Goal: Information Seeking & Learning: Learn about a topic

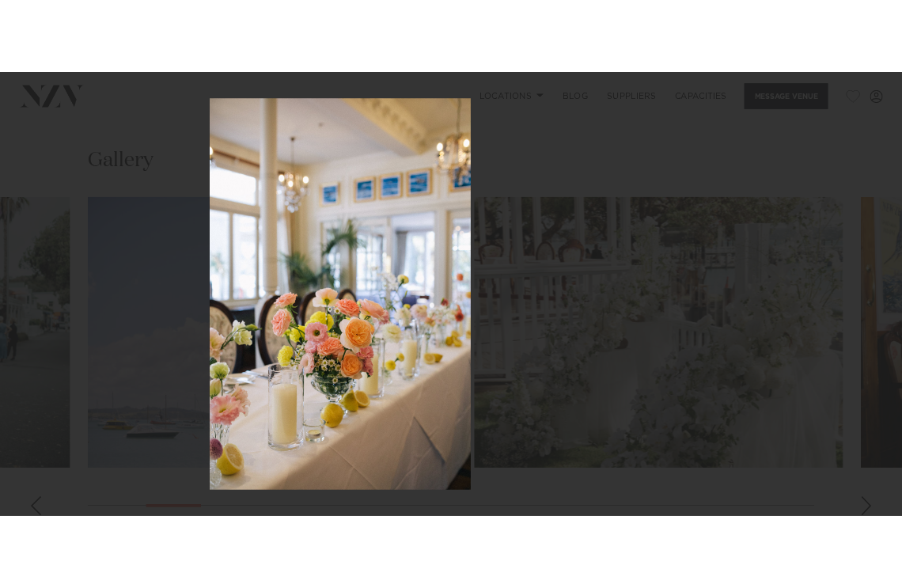
scroll to position [1434, 0]
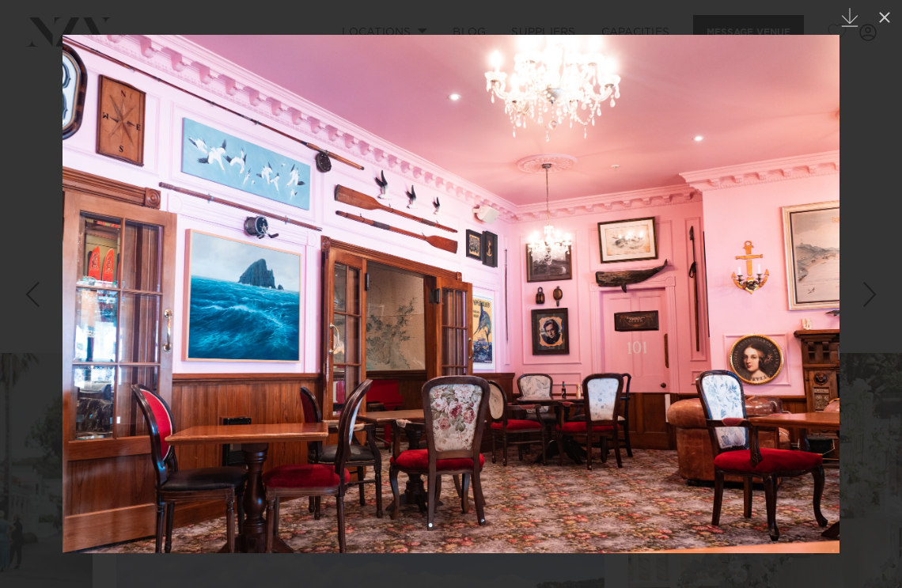
click at [855, 104] on div at bounding box center [451, 294] width 902 height 588
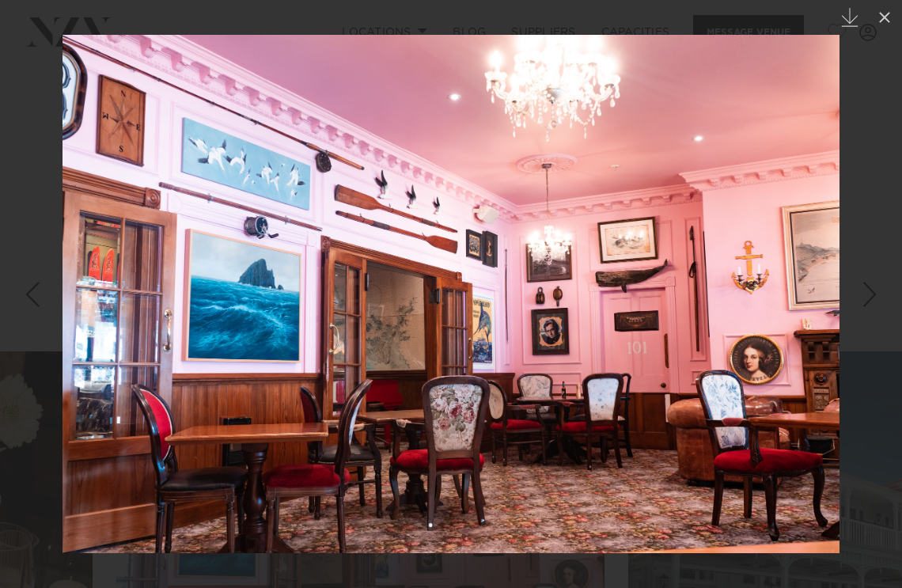
scroll to position [1434, 0]
click at [880, 21] on icon at bounding box center [884, 17] width 11 height 11
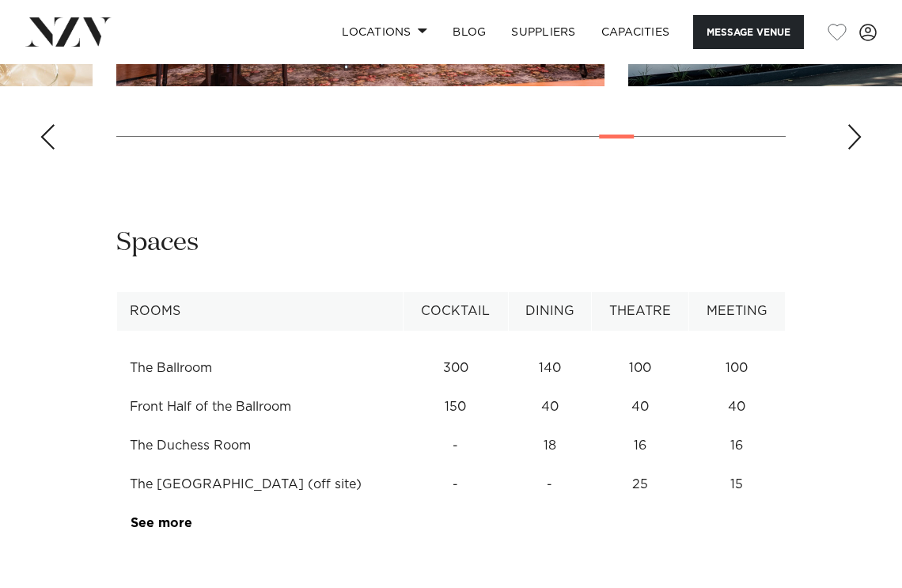
scroll to position [2060, 0]
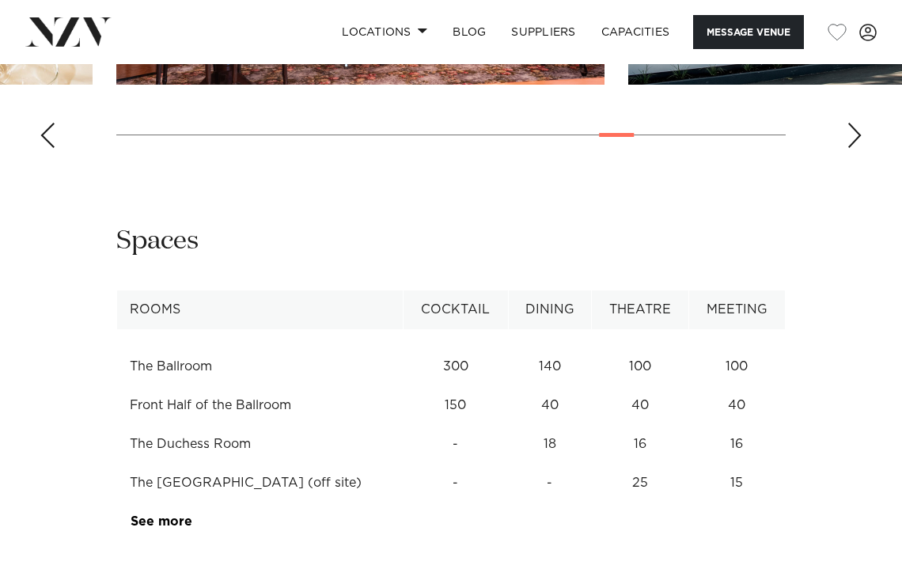
click at [534, 347] on td "140" at bounding box center [549, 366] width 83 height 39
click at [528, 347] on td "140" at bounding box center [549, 366] width 83 height 39
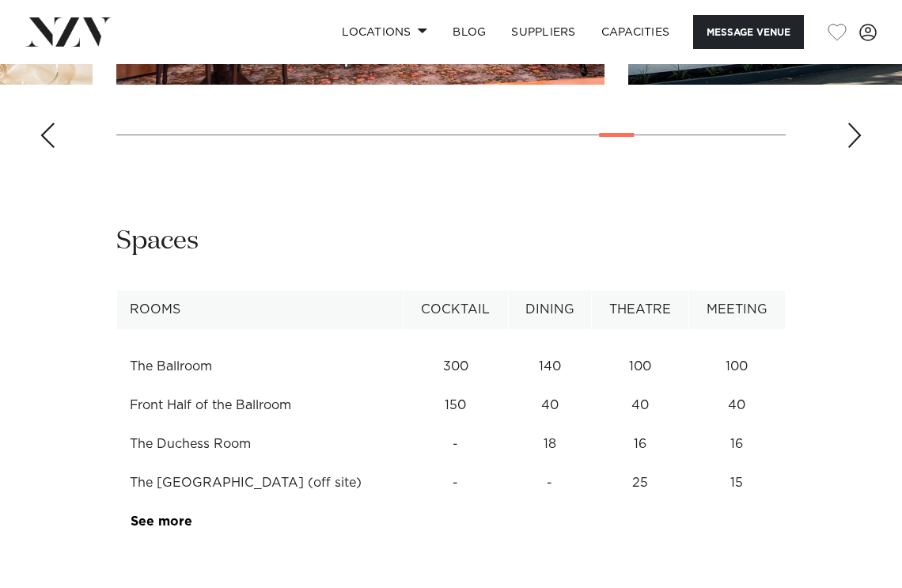
click at [174, 502] on td "See more" at bounding box center [191, 521] width 149 height 39
click at [171, 515] on link "See more" at bounding box center [191, 521] width 123 height 13
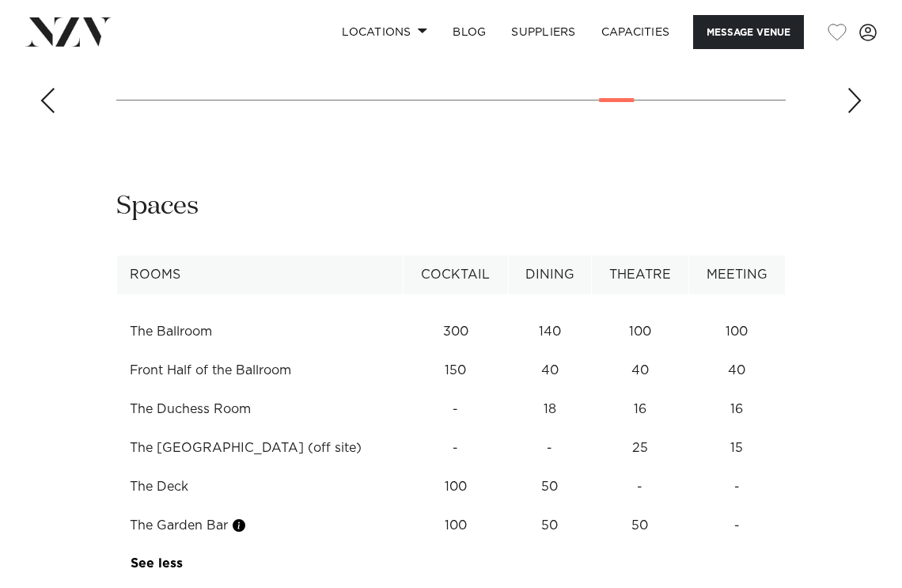
scroll to position [2093, 0]
click at [425, 469] on td "100" at bounding box center [455, 488] width 105 height 39
click at [423, 508] on td "100" at bounding box center [455, 527] width 105 height 39
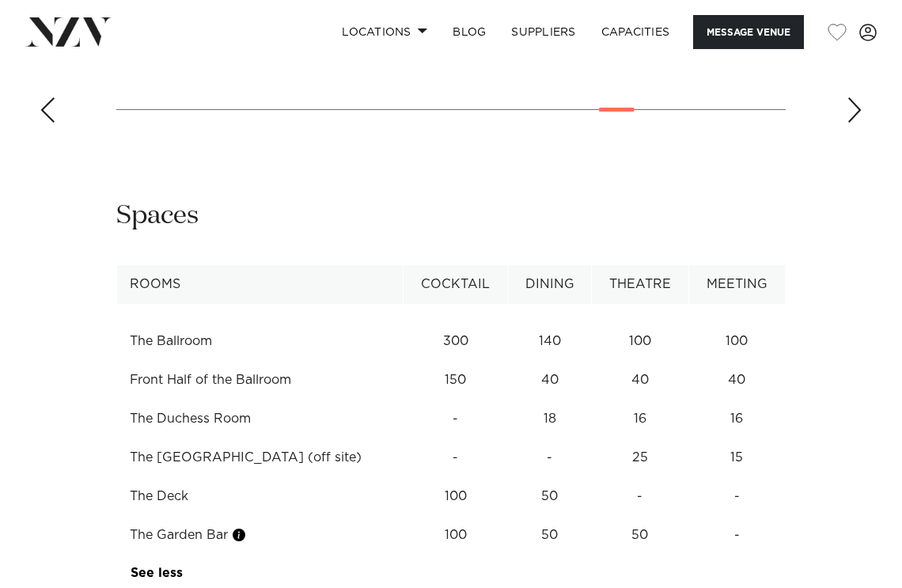
scroll to position [2092, 0]
